Goal: Information Seeking & Learning: Find specific fact

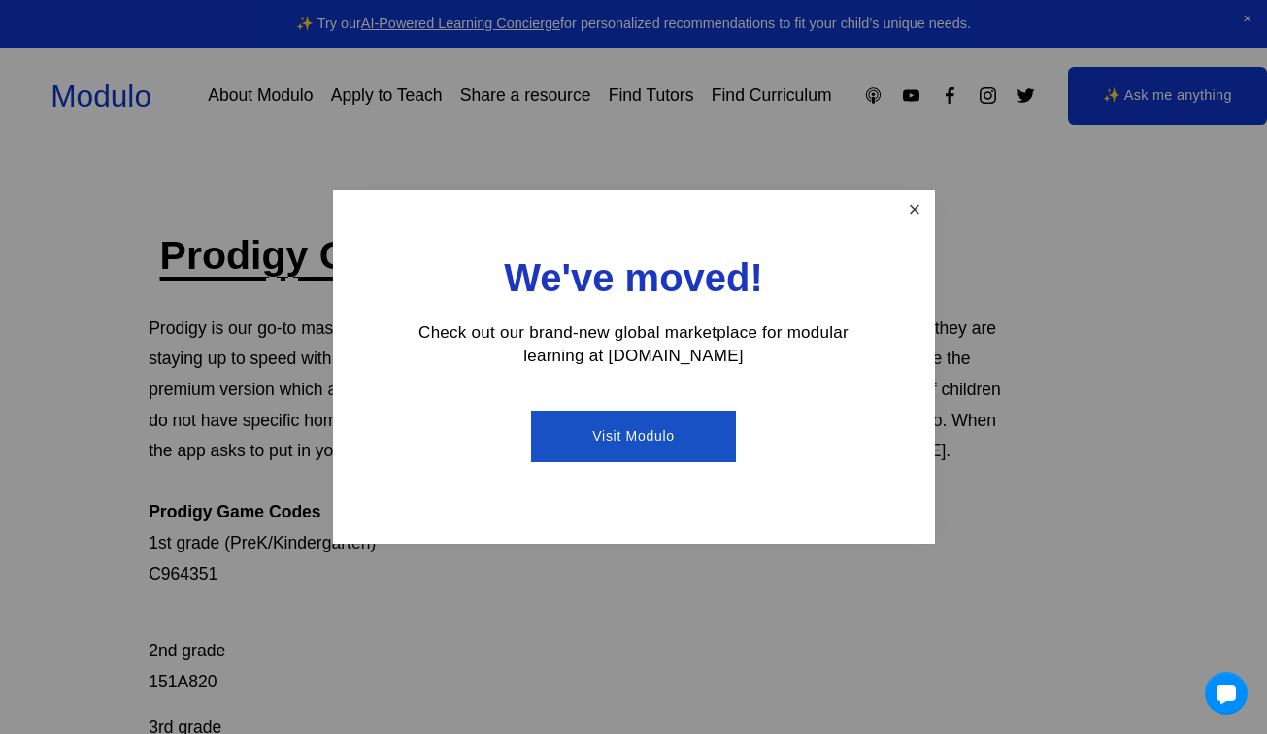
click at [899, 220] on link "Close" at bounding box center [914, 210] width 34 height 34
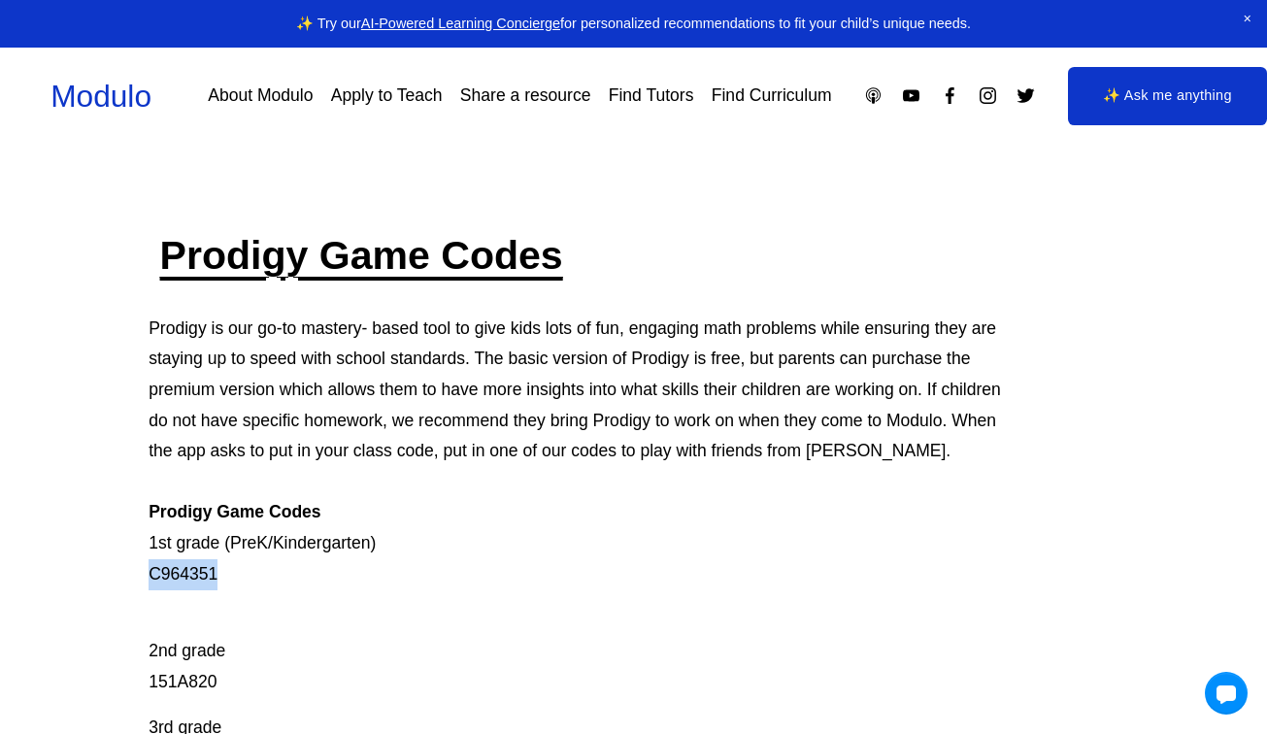
drag, startPoint x: 140, startPoint y: 564, endPoint x: 238, endPoint y: 571, distance: 98.3
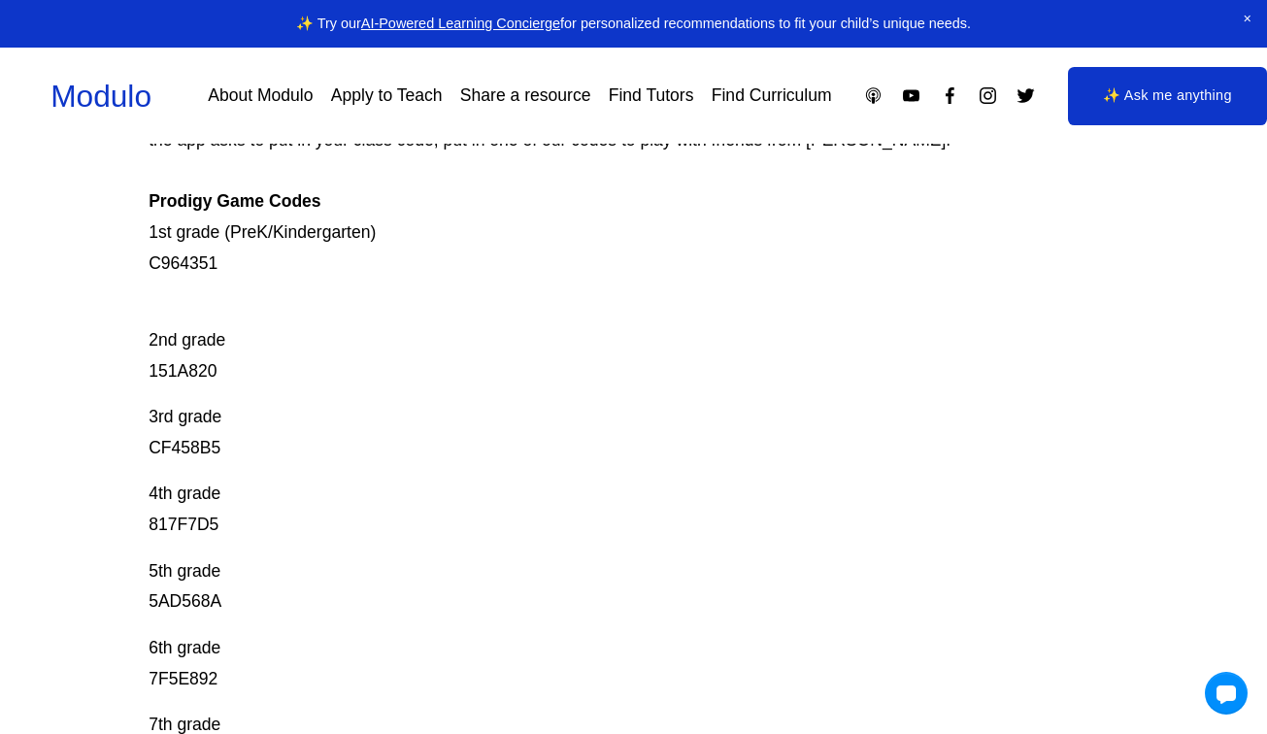
scroll to position [306, 0]
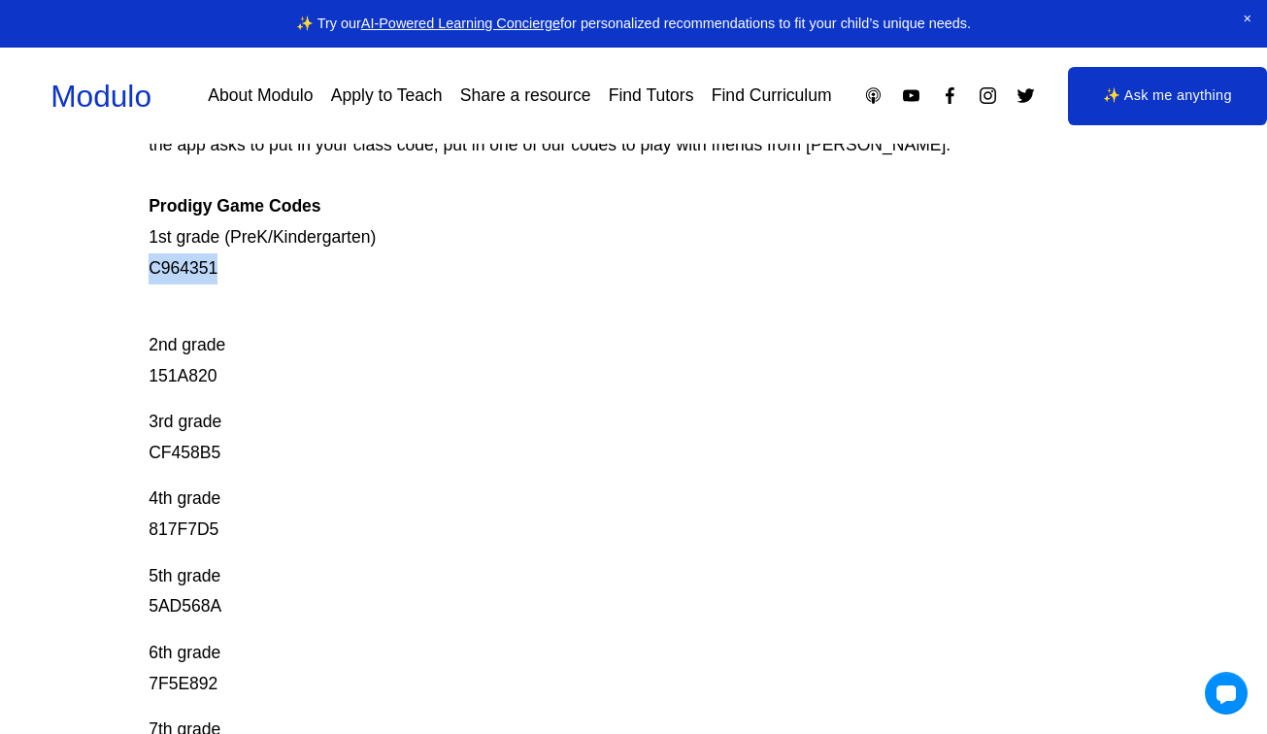
drag, startPoint x: 219, startPoint y: 260, endPoint x: 129, endPoint y: 264, distance: 90.4
click at [129, 264] on div "Prodigy Game Codes Prodigy is our go-to mastery- based tool to give kids lots o…" at bounding box center [633, 490] width 1267 height 1133
